Goal: Information Seeking & Learning: Learn about a topic

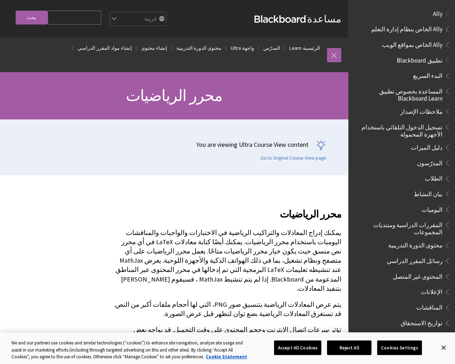
scroll to position [1086, 0]
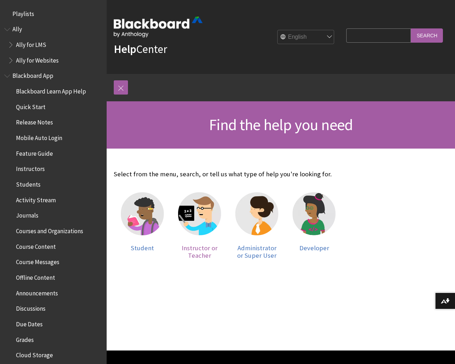
click at [200, 217] on img at bounding box center [199, 213] width 43 height 43
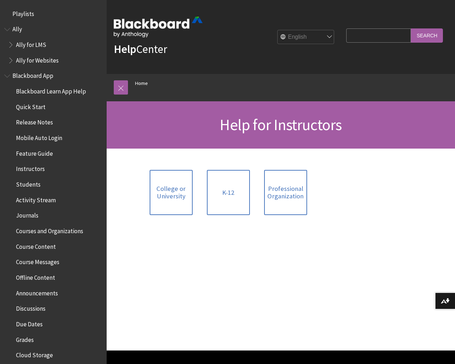
click at [41, 246] on span "Course Content" at bounding box center [36, 246] width 40 height 10
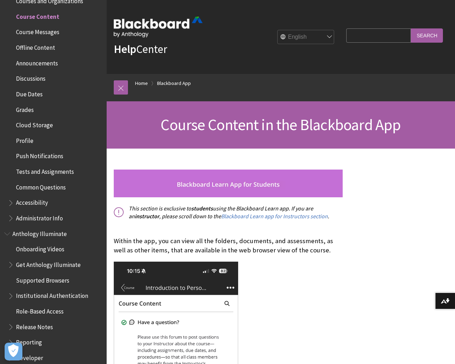
scroll to position [273, 0]
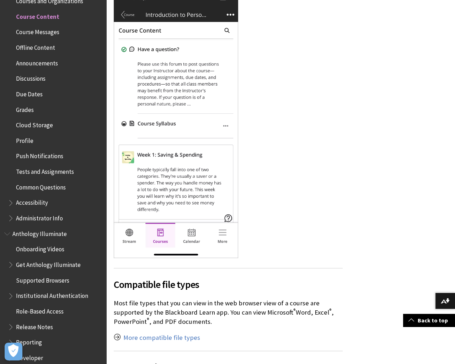
click at [52, 171] on span "Tests and Assignments" at bounding box center [45, 171] width 58 height 10
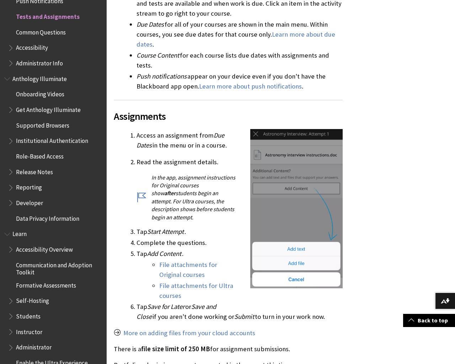
scroll to position [546, 0]
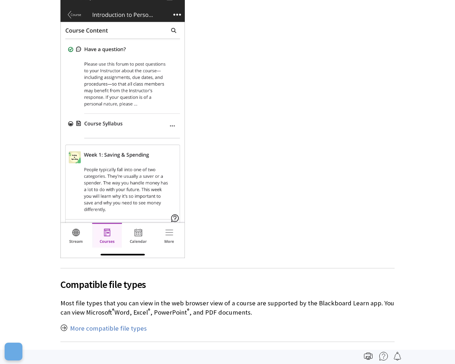
scroll to position [230, 0]
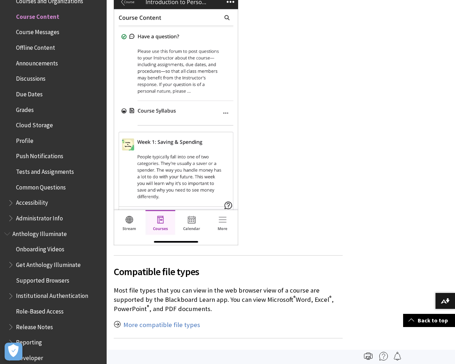
click at [50, 187] on span "Common Questions" at bounding box center [41, 186] width 50 height 10
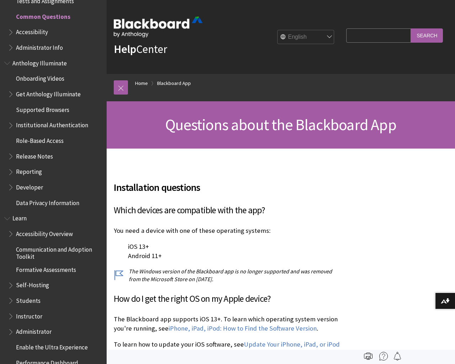
scroll to position [273, 0]
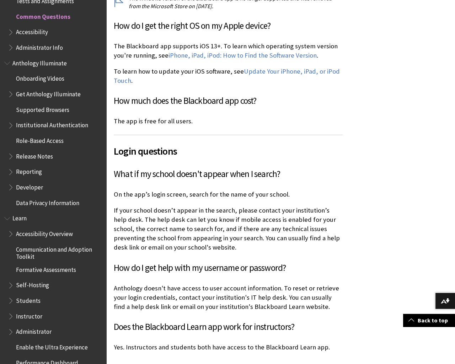
click at [32, 315] on span "Instructor" at bounding box center [29, 315] width 26 height 10
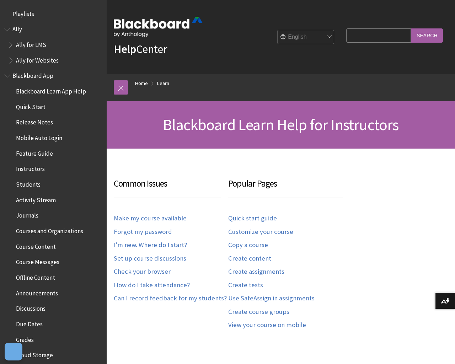
scroll to position [701, 0]
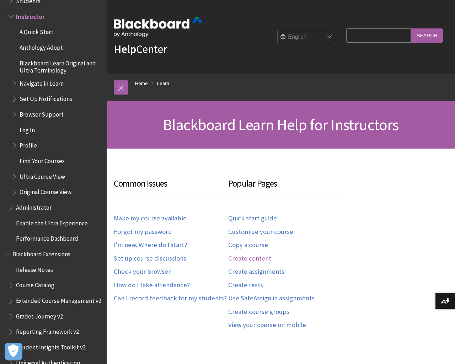
click at [249, 258] on link "Create content" at bounding box center [249, 259] width 43 height 8
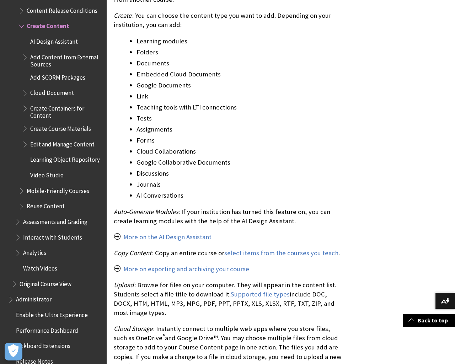
scroll to position [819, 0]
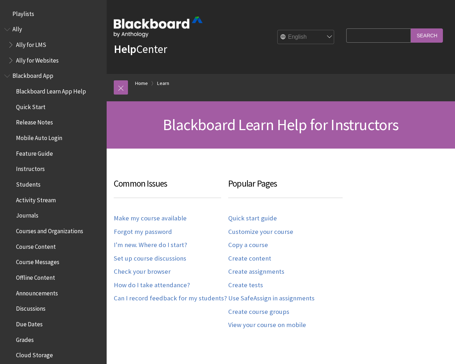
scroll to position [701, 0]
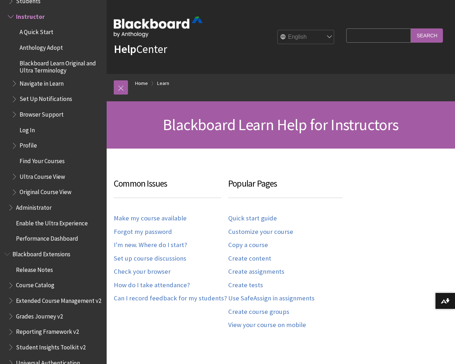
click at [373, 35] on input "Search Query" at bounding box center [378, 35] width 65 height 14
type input "Math Editor"
click at [428, 35] on input "Search" at bounding box center [427, 35] width 32 height 14
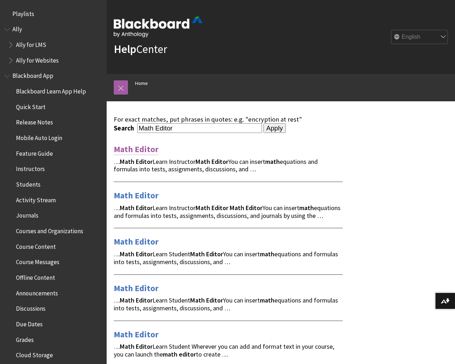
click at [137, 148] on link "Math Editor" at bounding box center [136, 149] width 45 height 11
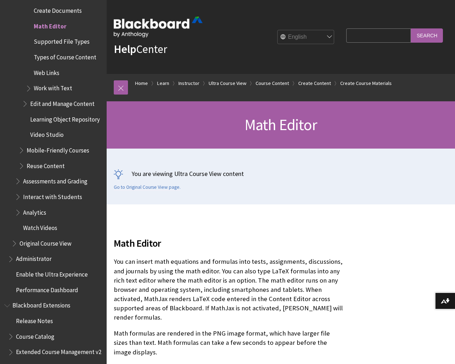
scroll to position [273, 0]
